Goal: Information Seeking & Learning: Understand process/instructions

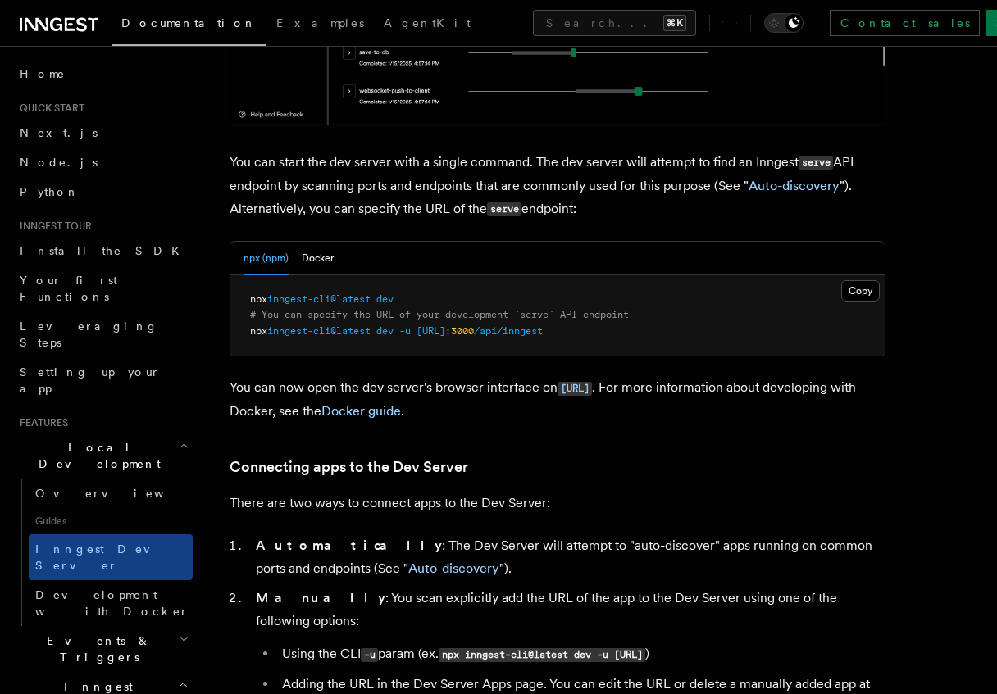
scroll to position [602, 0]
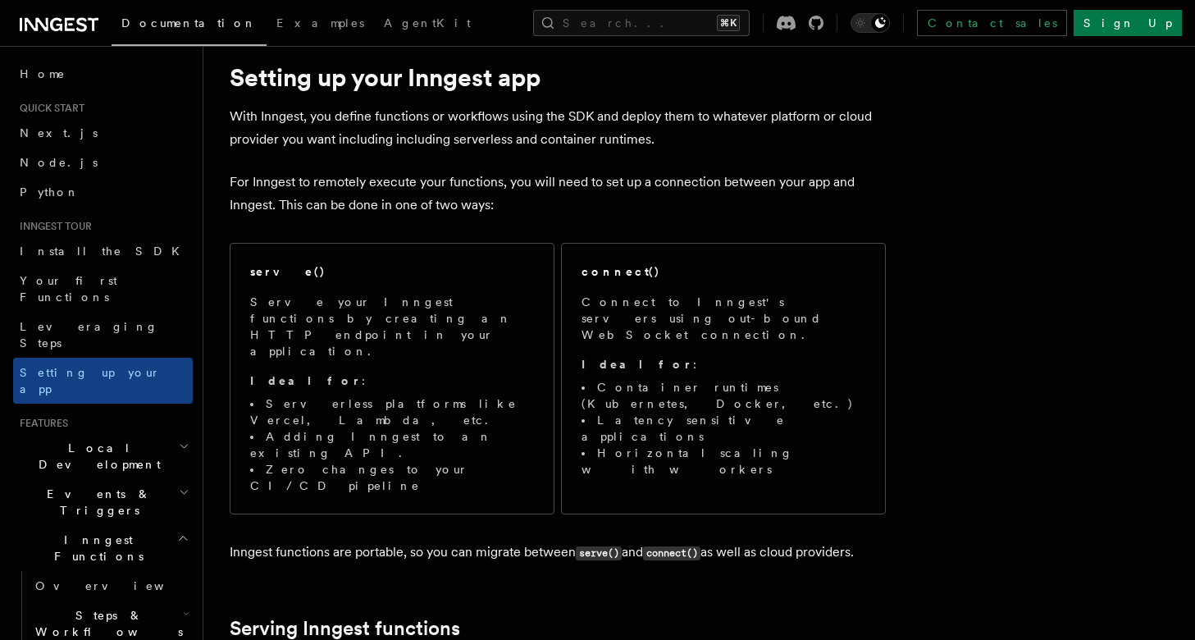
scroll to position [70, 0]
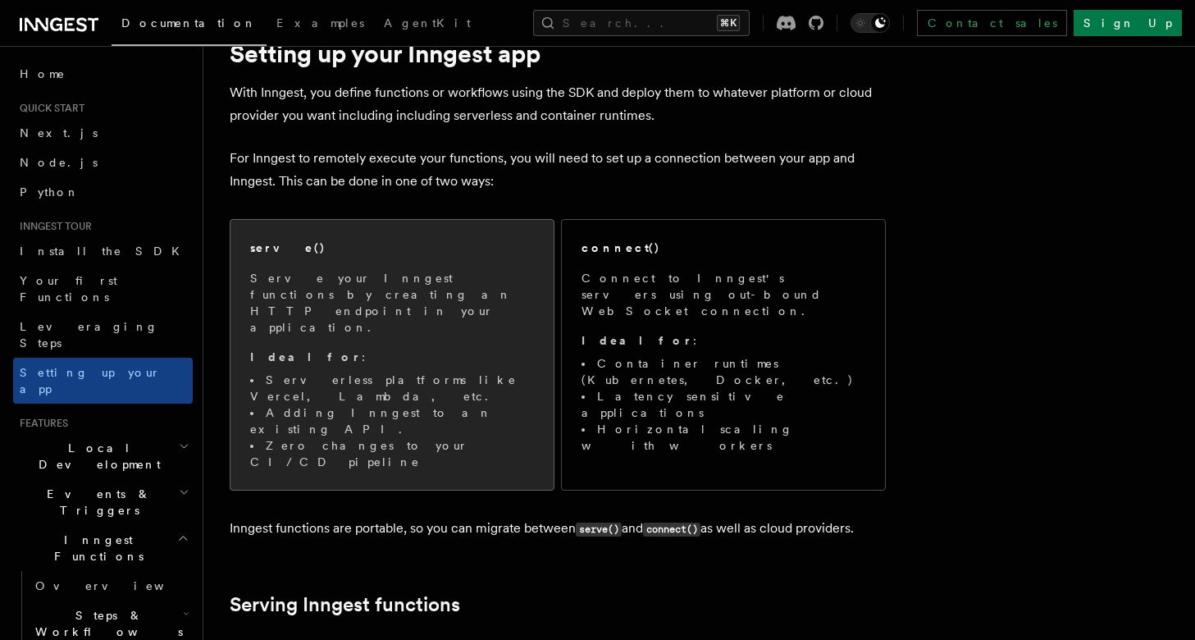
click at [383, 275] on p "Serve your Inngest functions by creating an HTTP endpoint in your application." at bounding box center [392, 303] width 284 height 66
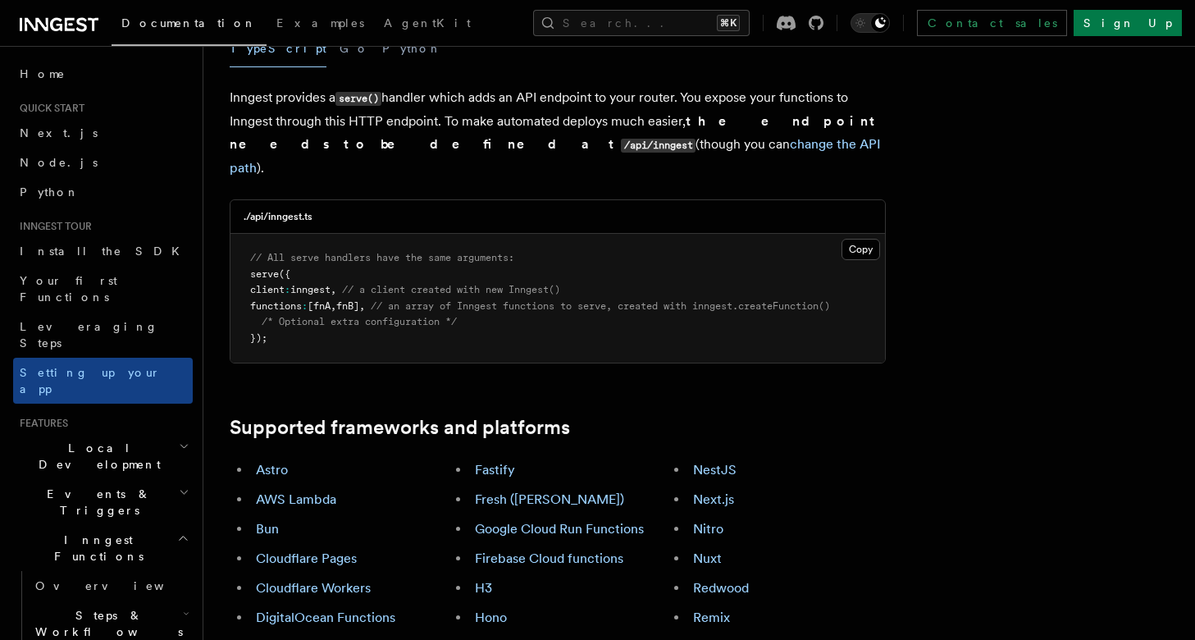
scroll to position [694, 0]
